Goal: Task Accomplishment & Management: Complete application form

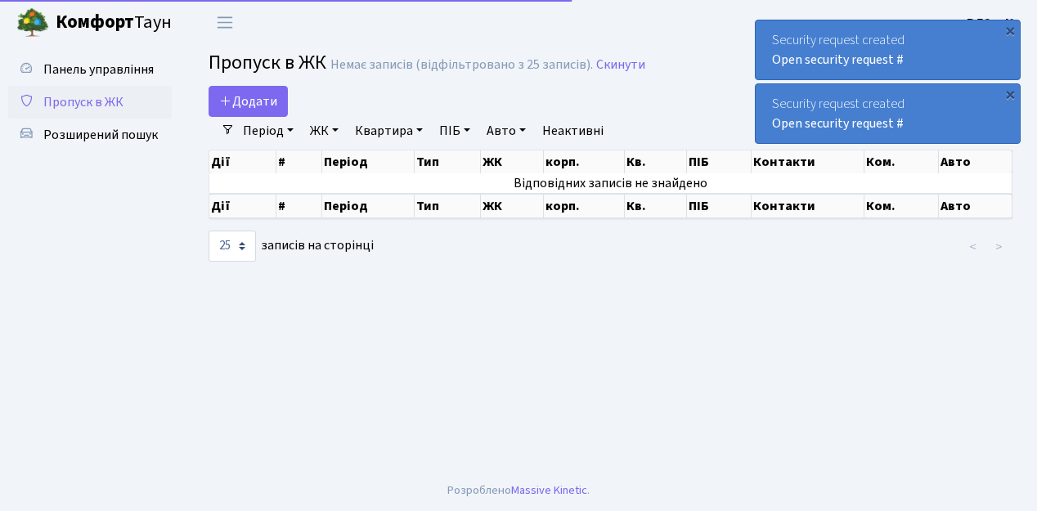
select select "25"
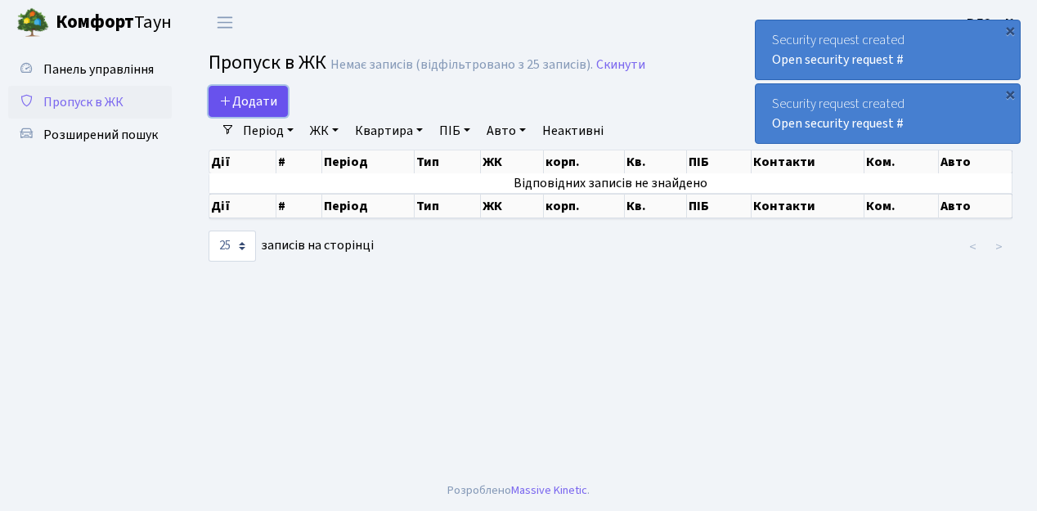
click at [280, 106] on link "Додати" at bounding box center [247, 101] width 79 height 31
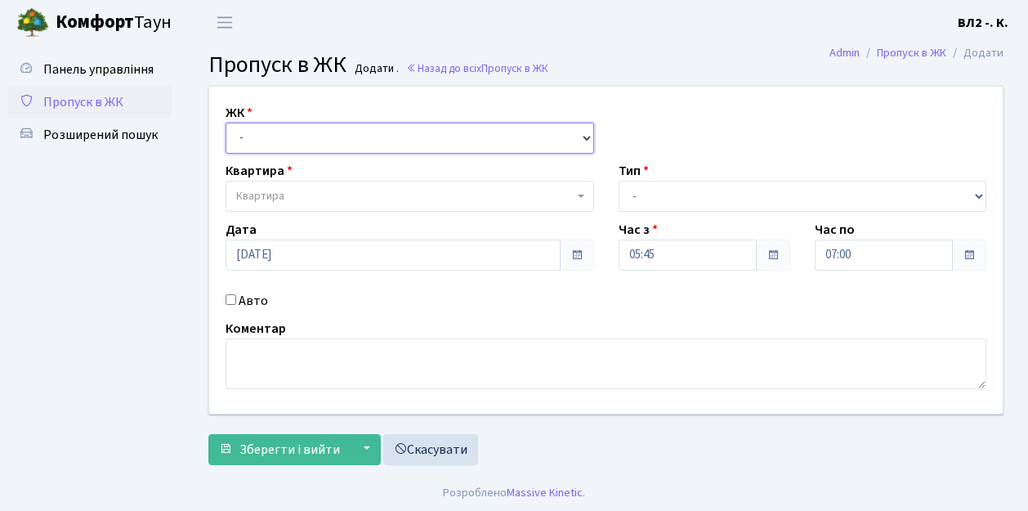
click at [583, 133] on select "- [STREET_ADDRESS][PERSON_NAME]" at bounding box center [410, 138] width 369 height 31
select select "317"
click at [226, 123] on select "- [STREET_ADDRESS][PERSON_NAME]" at bounding box center [410, 138] width 369 height 31
select select
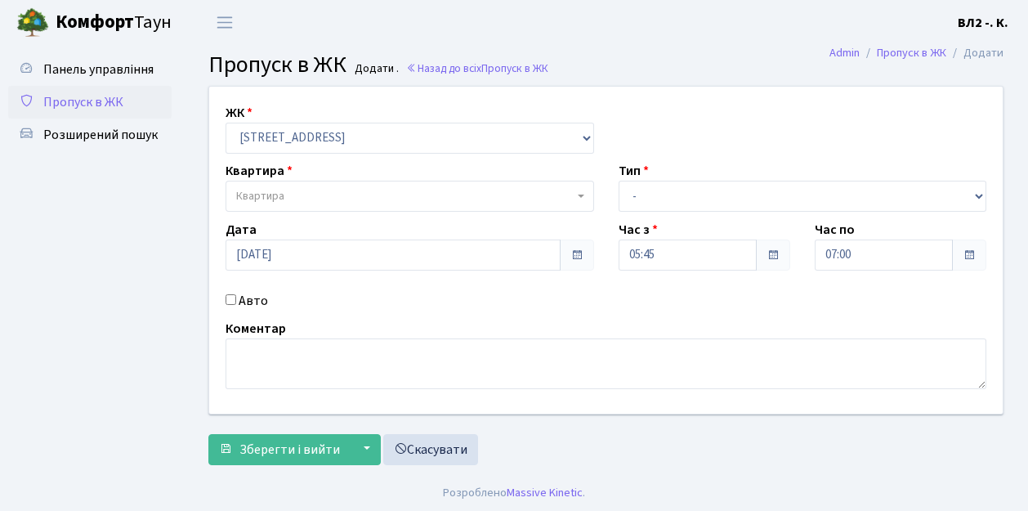
click at [580, 195] on b at bounding box center [581, 196] width 7 height 3
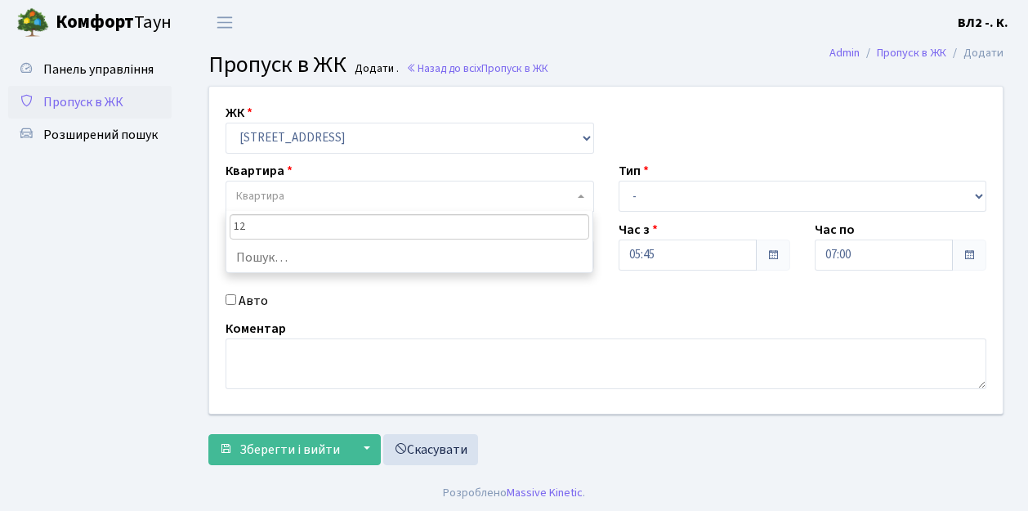
type input "124"
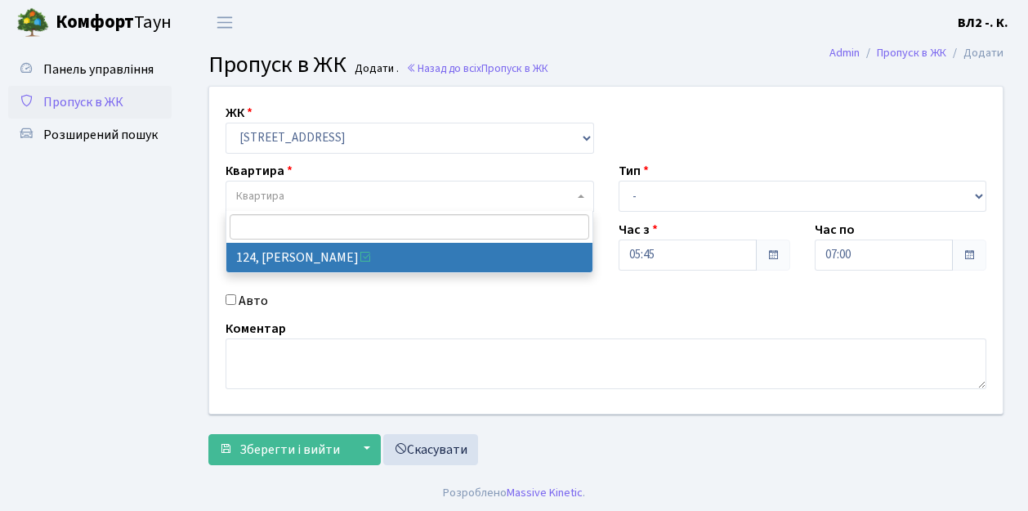
select select "38308"
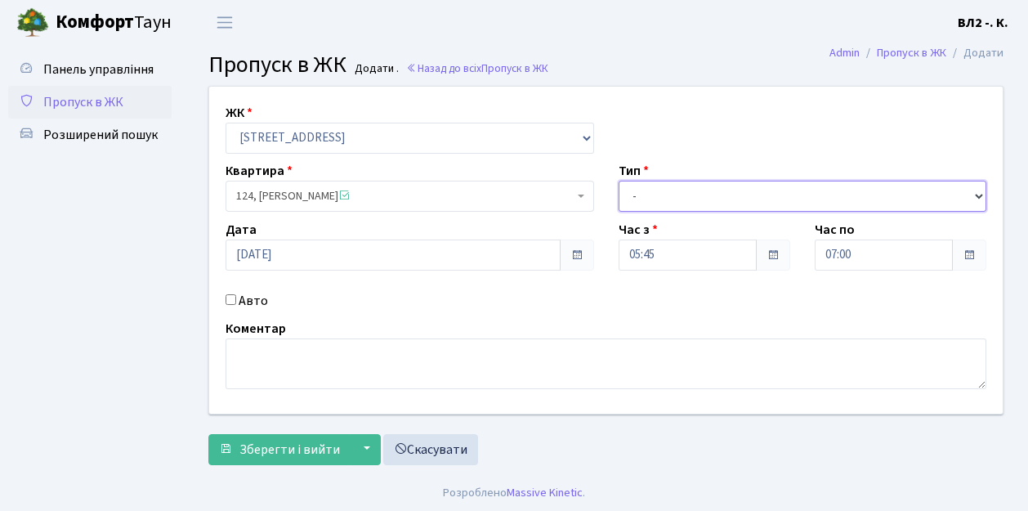
click at [977, 186] on select "- Доставка Таксі Гості Сервіс" at bounding box center [803, 196] width 369 height 31
select select "1"
click at [619, 181] on select "- Доставка Таксі Гості Сервіс" at bounding box center [803, 196] width 369 height 31
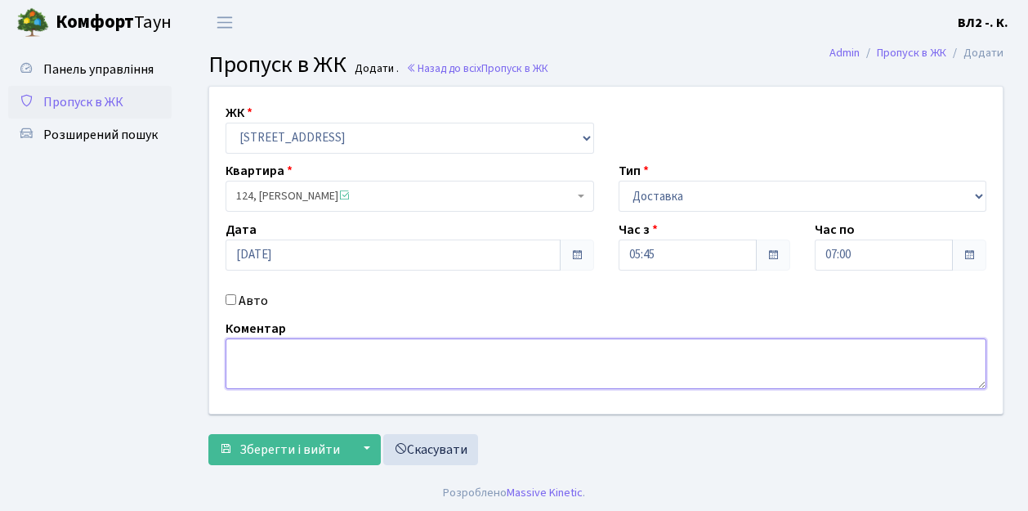
click at [233, 350] on textarea at bounding box center [606, 363] width 761 height 51
type textarea "05-54"
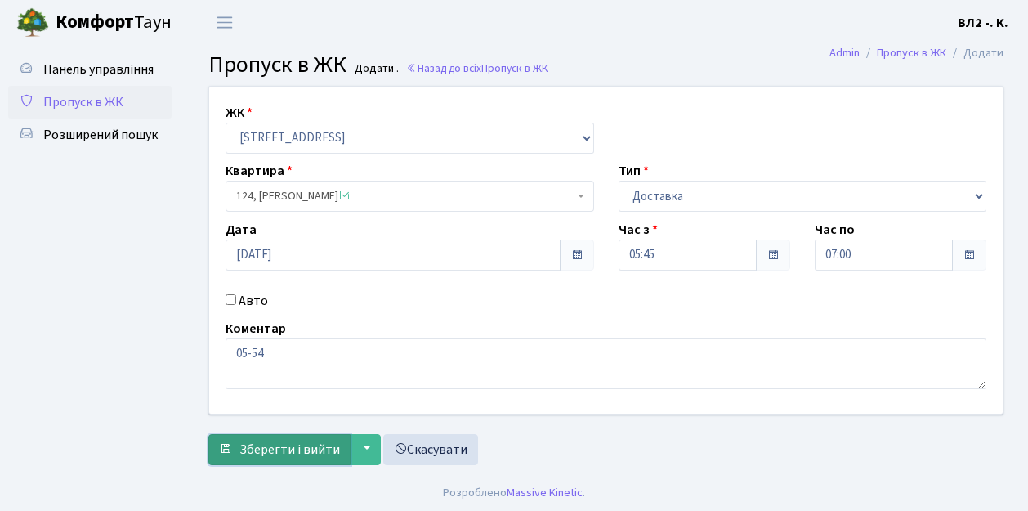
click at [258, 445] on span "Зберегти і вийти" at bounding box center [290, 450] width 101 height 18
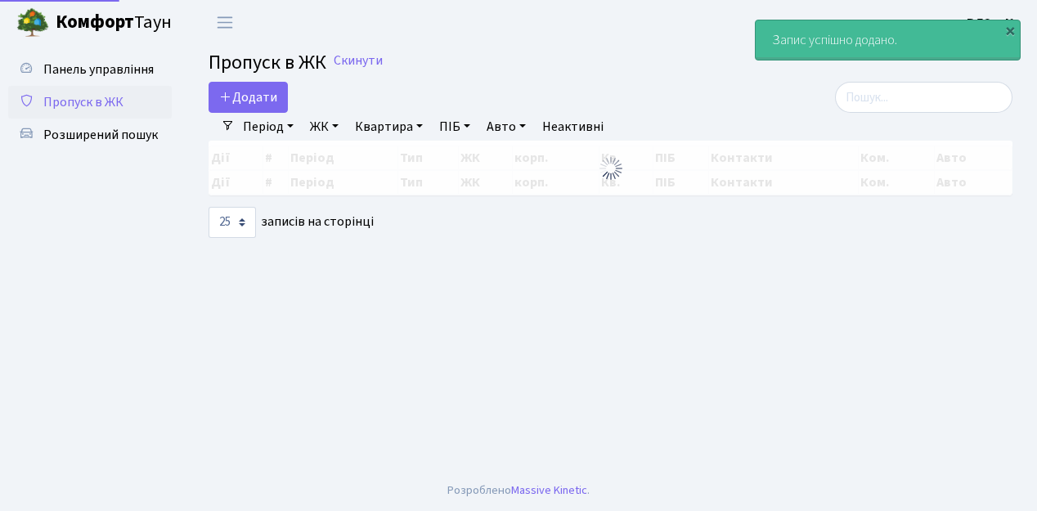
select select "25"
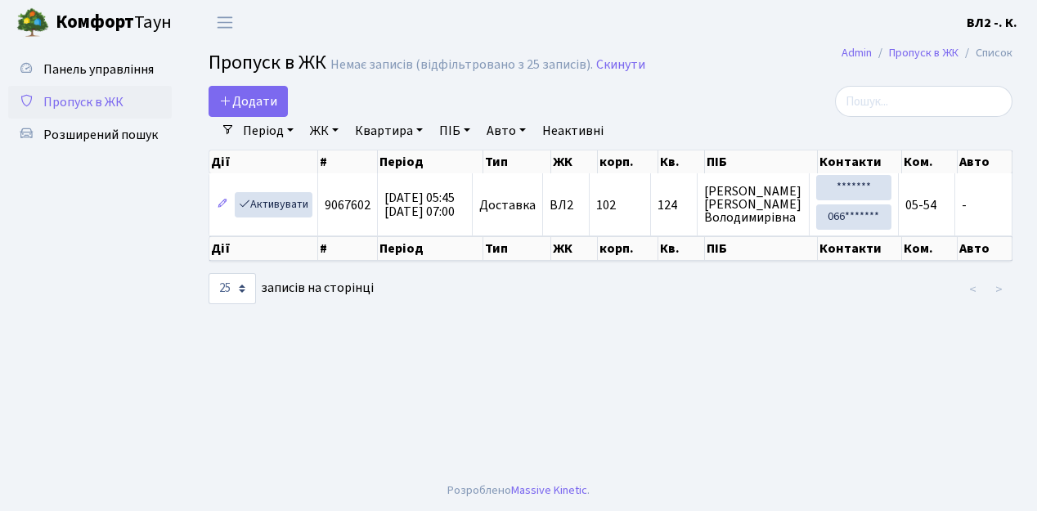
click at [293, 126] on link "Період" at bounding box center [268, 131] width 64 height 28
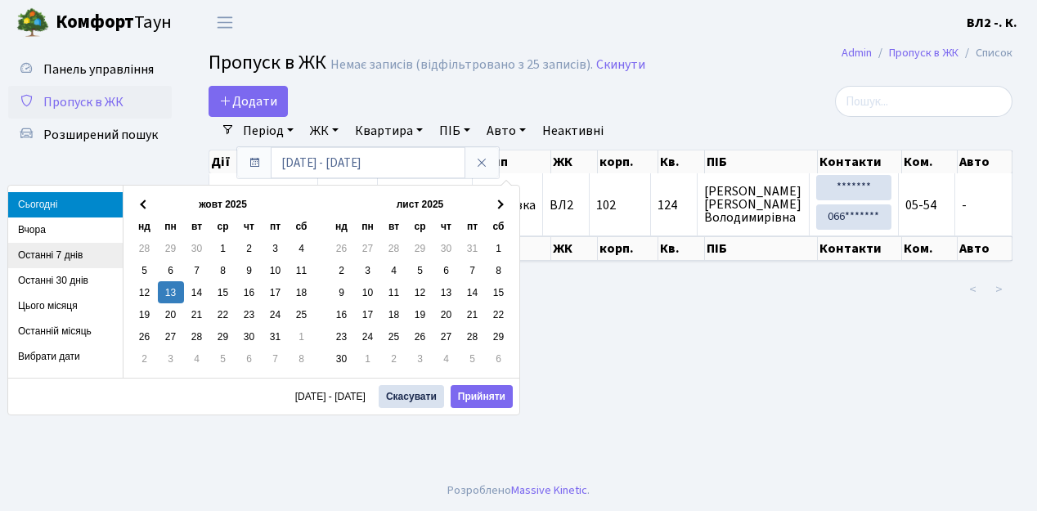
click at [34, 254] on li "Останні 7 днів" at bounding box center [65, 255] width 114 height 25
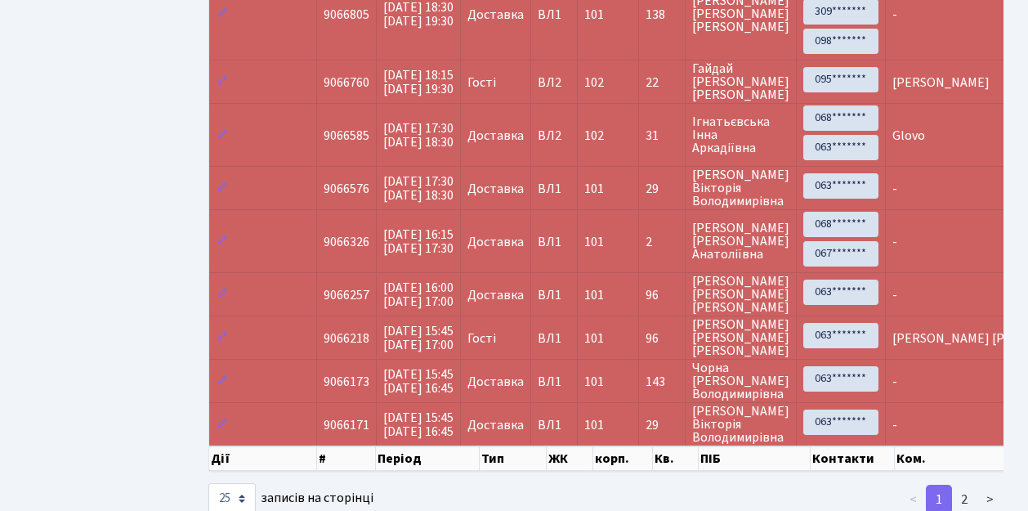
scroll to position [1288, 0]
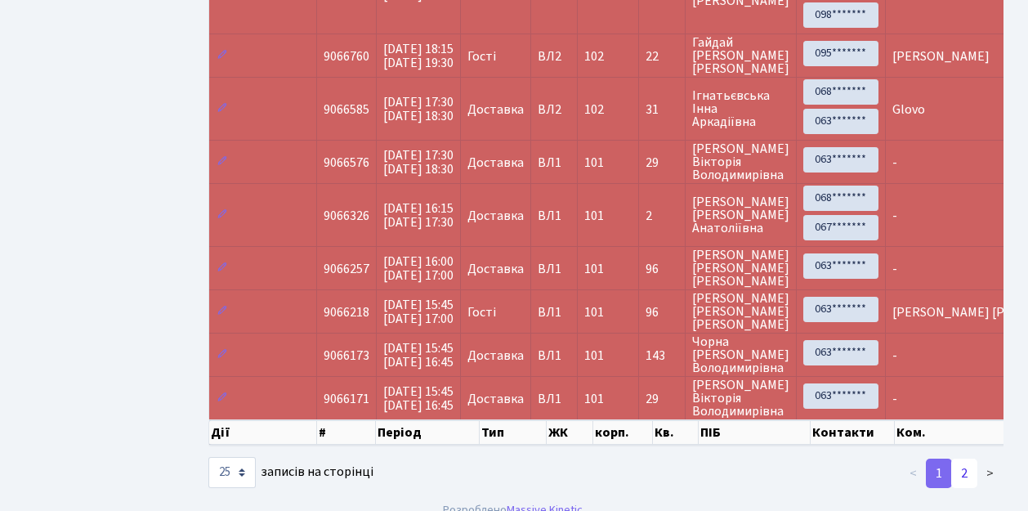
click at [962, 459] on link "2" at bounding box center [965, 473] width 26 height 29
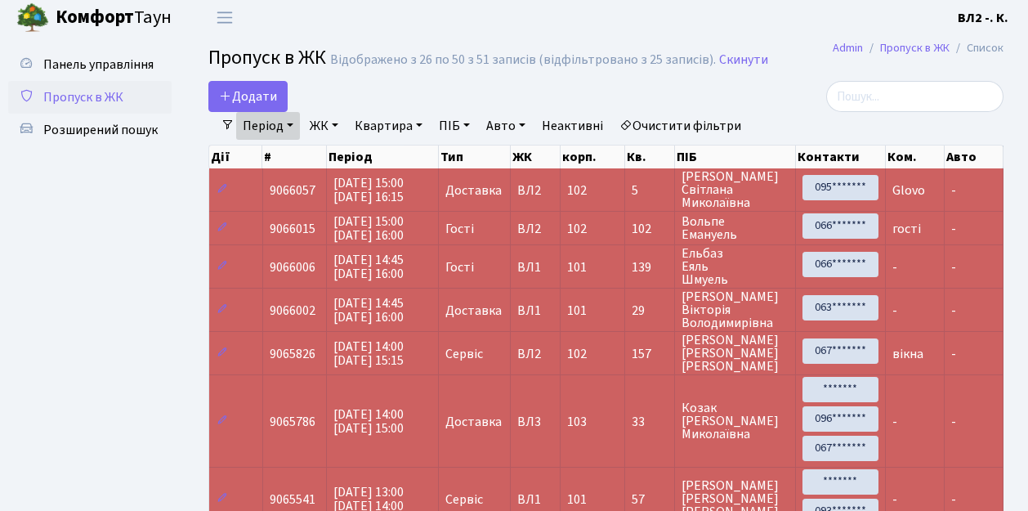
scroll to position [0, 0]
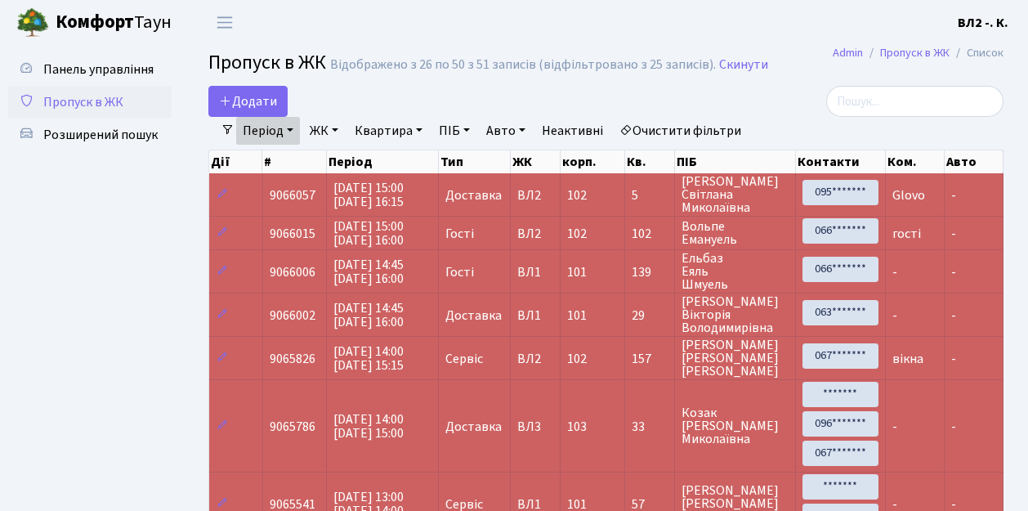
click at [340, 128] on link "ЖК" at bounding box center [324, 131] width 42 height 28
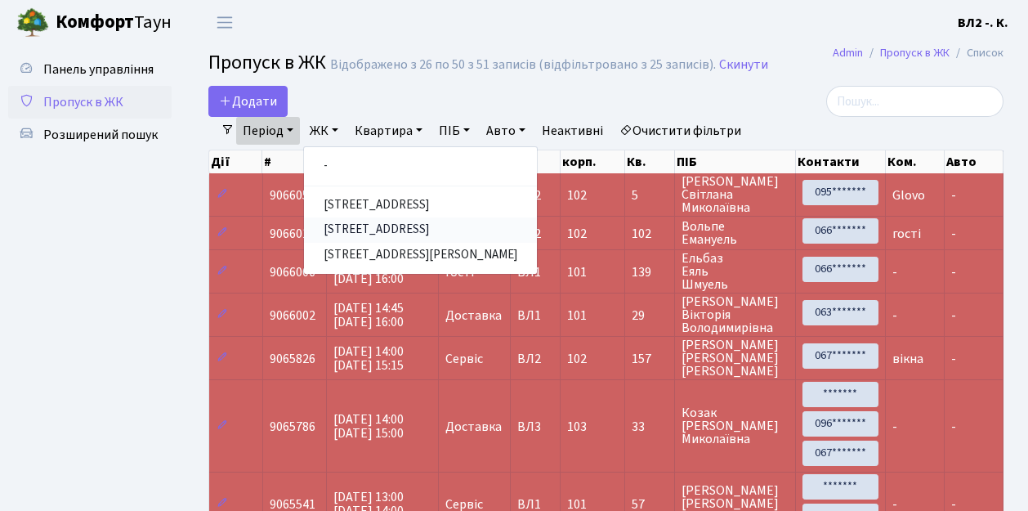
click at [360, 231] on link "[STREET_ADDRESS]" at bounding box center [420, 229] width 233 height 25
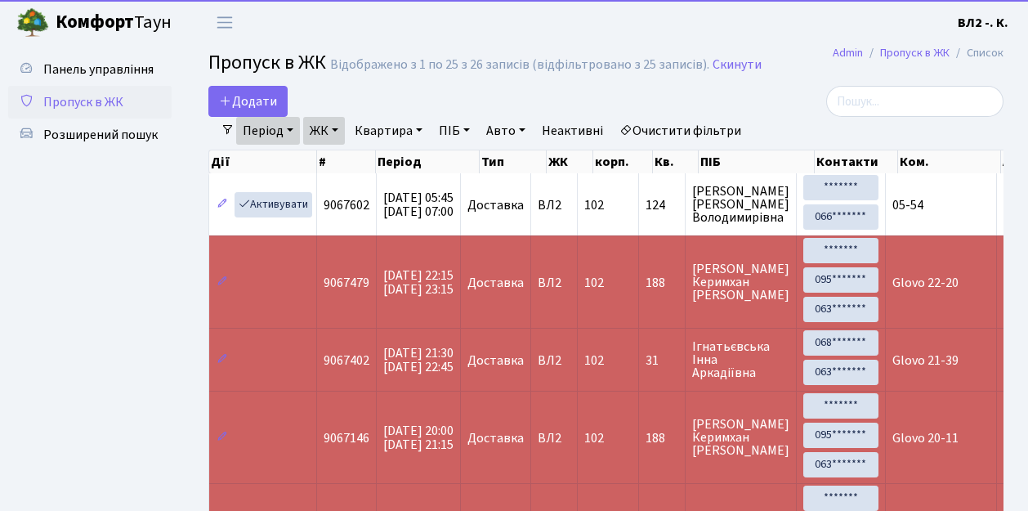
click at [427, 128] on link "Квартира" at bounding box center [388, 131] width 81 height 28
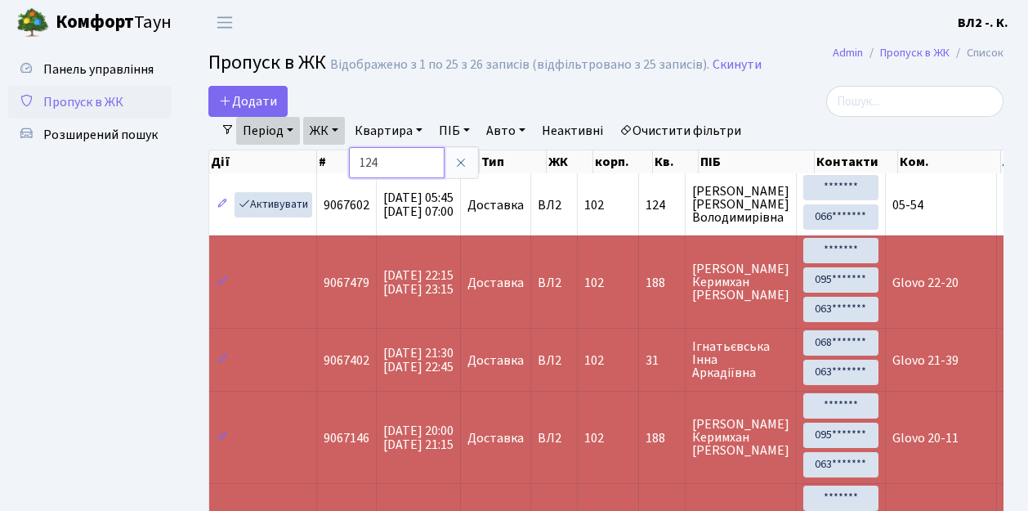
type input "124"
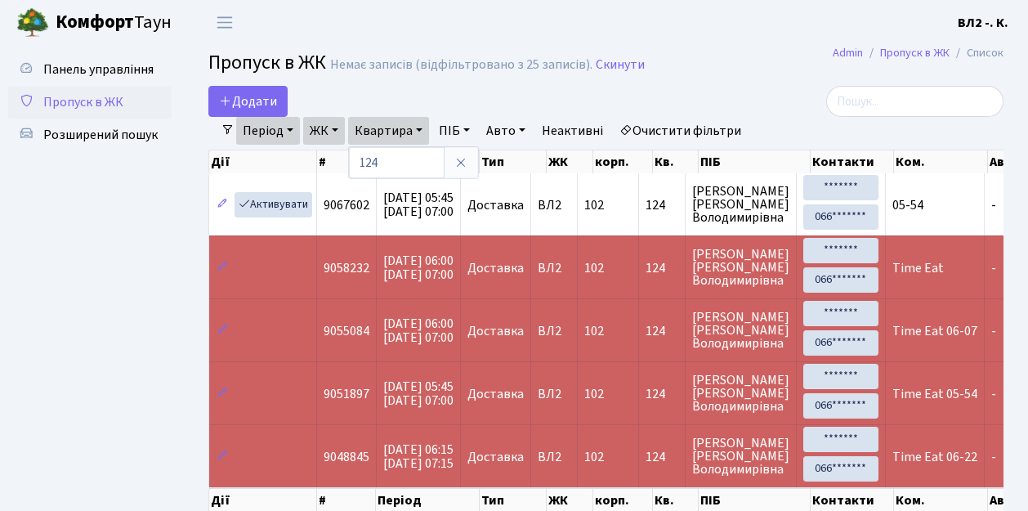
click at [911, 279] on td "Time Eat" at bounding box center [935, 266] width 99 height 63
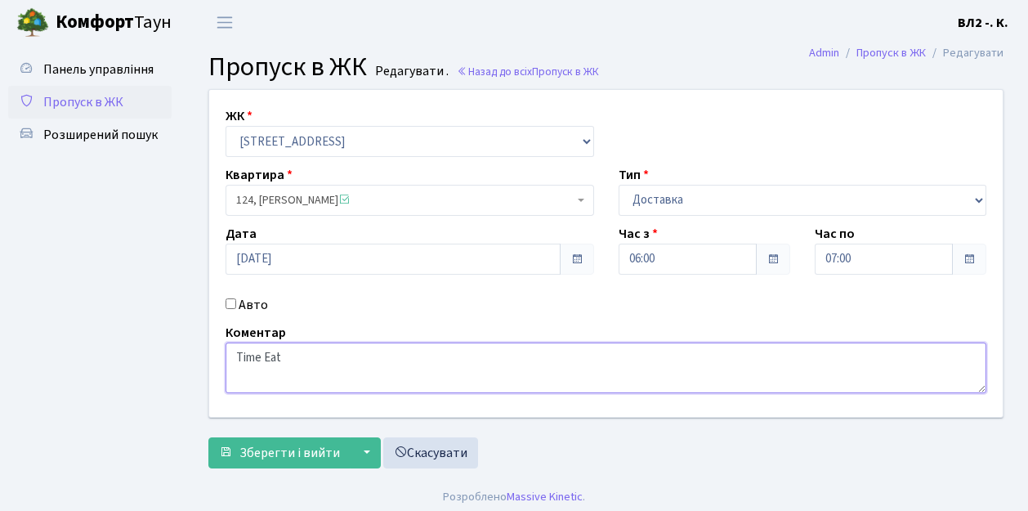
drag, startPoint x: 231, startPoint y: 356, endPoint x: 299, endPoint y: 367, distance: 68.7
click at [299, 367] on textarea "Time Eat" at bounding box center [606, 368] width 761 height 51
click at [103, 98] on span "Пропуск в ЖК" at bounding box center [83, 102] width 80 height 18
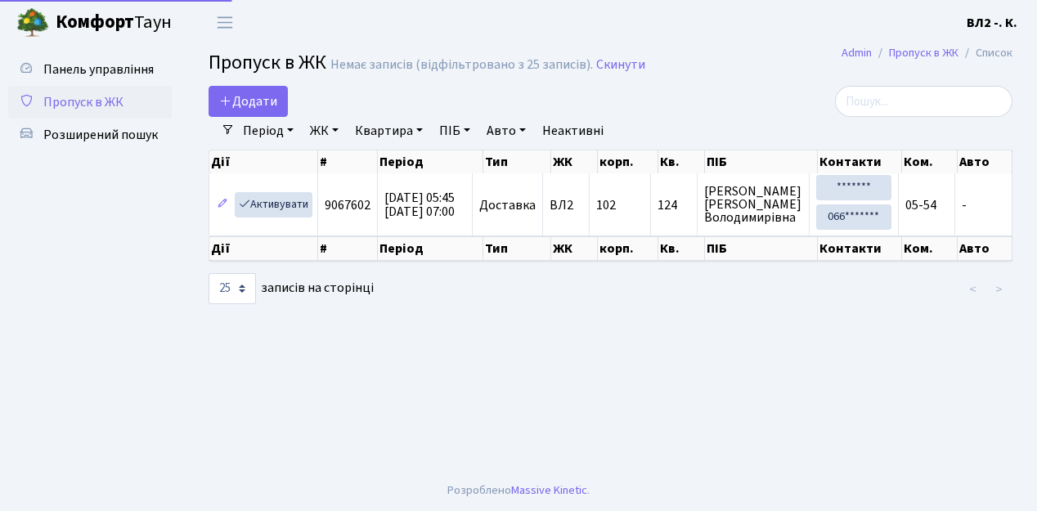
select select "25"
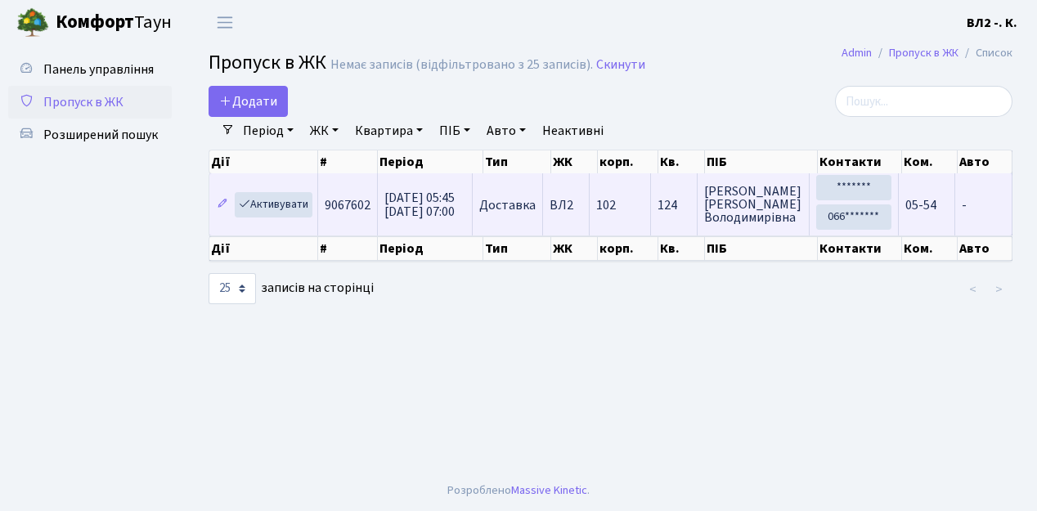
click at [930, 220] on td "05-54" at bounding box center [926, 204] width 56 height 62
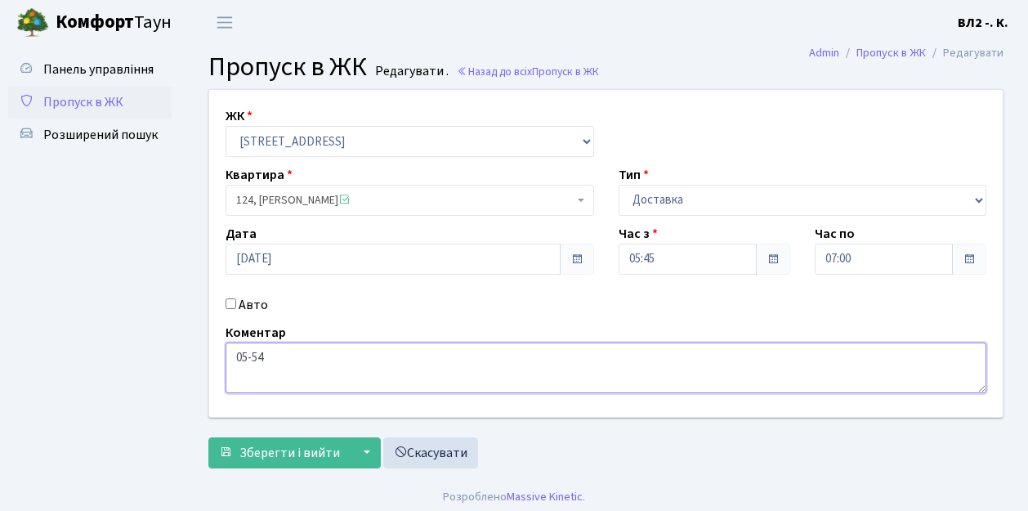
click at [231, 360] on textarea "05-54" at bounding box center [606, 368] width 761 height 51
paste textarea "Time Eat"
type textarea "Time Eat 05-54"
click at [255, 454] on span "Зберегти і вийти" at bounding box center [290, 453] width 101 height 18
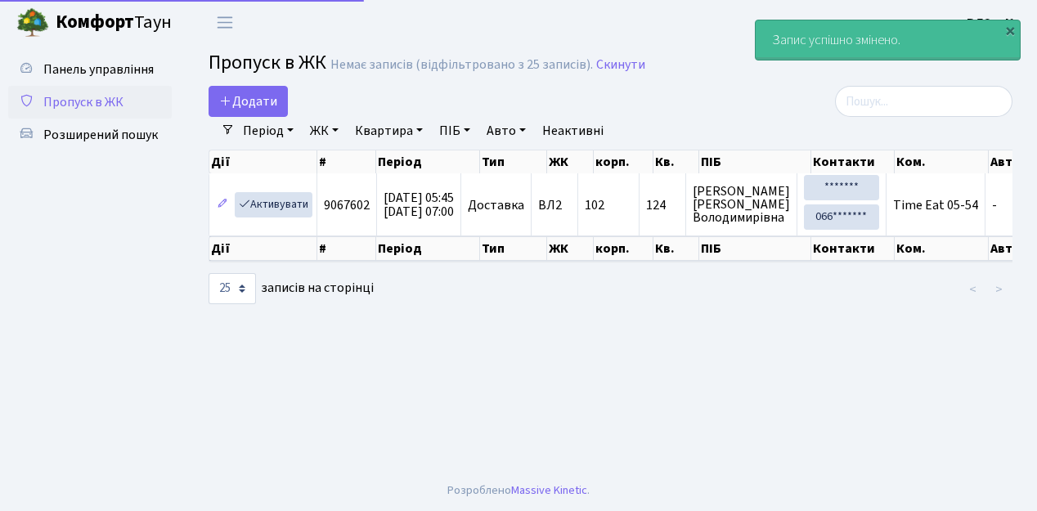
select select "25"
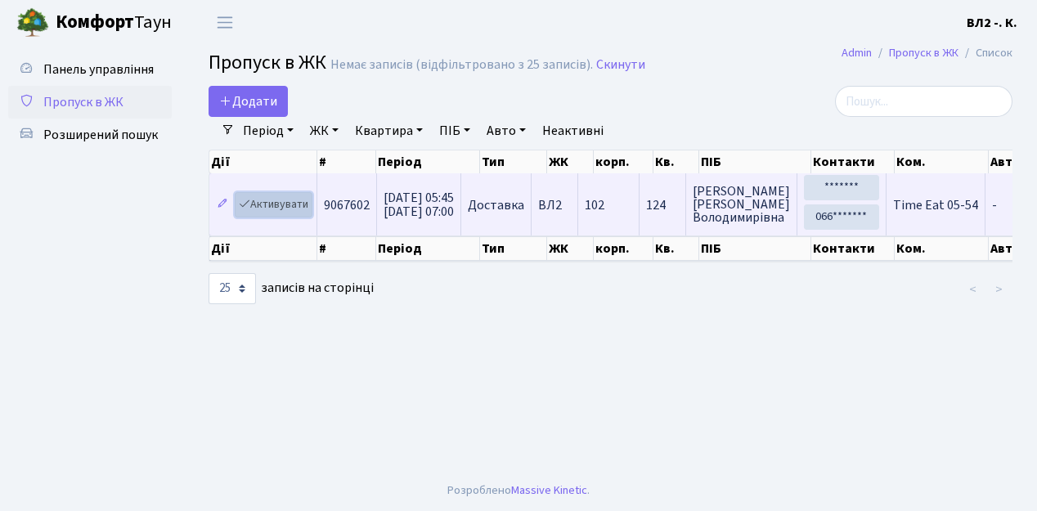
click at [305, 213] on link "Активувати" at bounding box center [274, 204] width 78 height 25
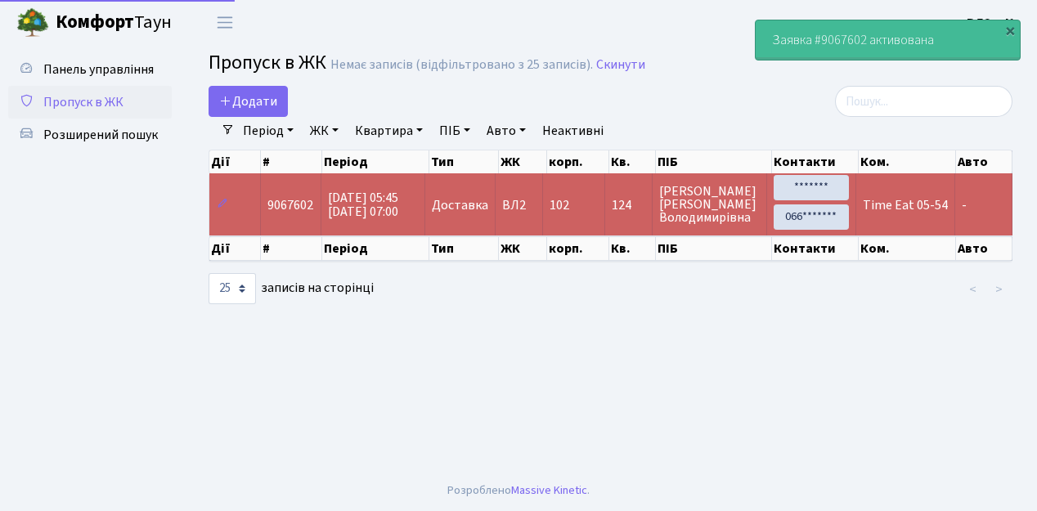
select select "25"
